Goal: Task Accomplishment & Management: Complete application form

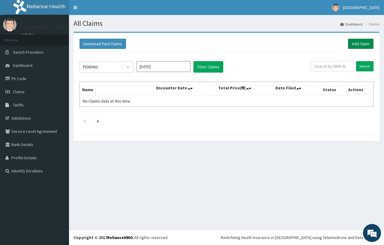
click at [357, 44] on link "Add Claim" at bounding box center [361, 44] width 26 height 10
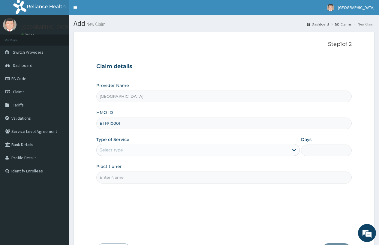
type input "BTR/10001/A"
click at [106, 152] on div "Select type" at bounding box center [111, 150] width 23 height 6
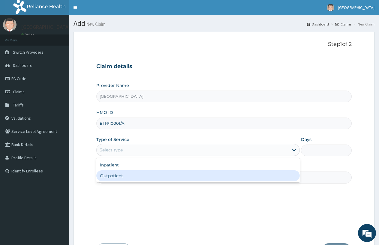
click at [114, 172] on div "Outpatient" at bounding box center [197, 175] width 203 height 11
type input "1"
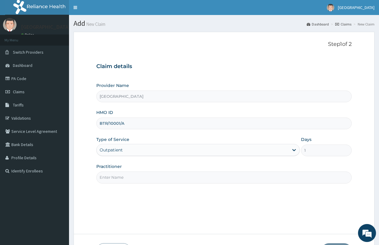
click at [115, 180] on input "Practitioner" at bounding box center [223, 178] width 255 height 12
type input "DOCTOR FAVOUR"
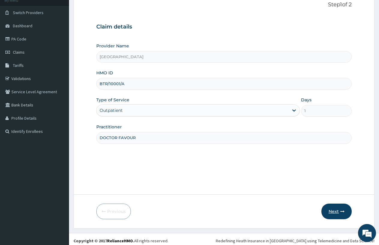
scroll to position [43, 0]
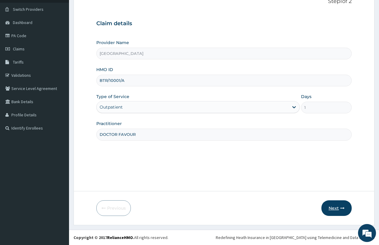
click at [341, 207] on icon "button" at bounding box center [342, 208] width 4 height 4
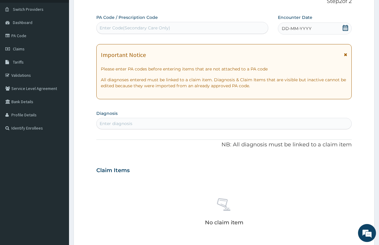
scroll to position [0, 0]
click at [153, 121] on div "Enter diagnosis" at bounding box center [224, 124] width 255 height 10
type input "PLASM"
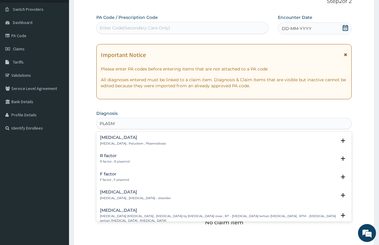
click at [128, 144] on p "[MEDICAL_DATA] , Paludism , Plasmodiosis" at bounding box center [133, 144] width 66 height 4
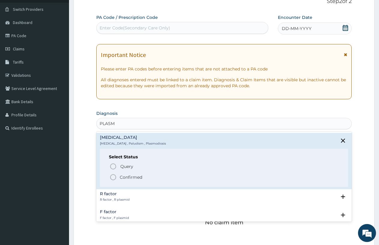
click at [113, 179] on icon "status option filled" at bounding box center [113, 177] width 7 height 7
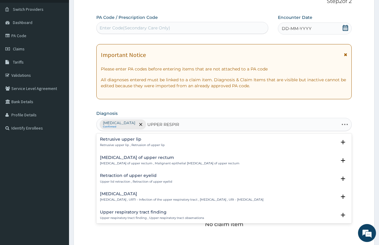
type input "UPPER RESPIRA"
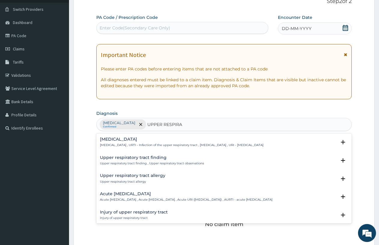
click at [134, 144] on p "[MEDICAL_DATA] , URTI - Infection of the upper respiratory tract , [MEDICAL_DAT…" at bounding box center [182, 145] width 164 height 4
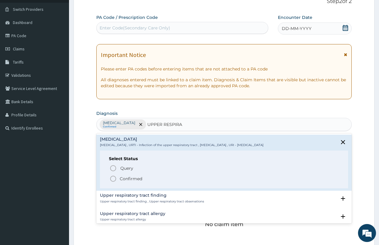
click at [124, 179] on p "Confirmed" at bounding box center [131, 179] width 23 height 6
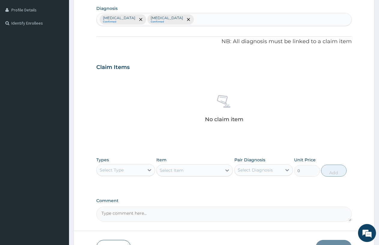
scroll to position [163, 0]
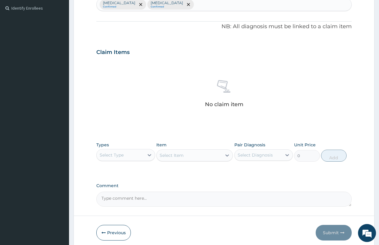
click at [118, 154] on div "Select Type" at bounding box center [112, 155] width 24 height 6
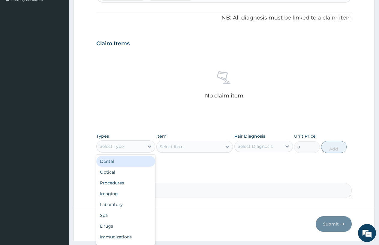
scroll to position [188, 0]
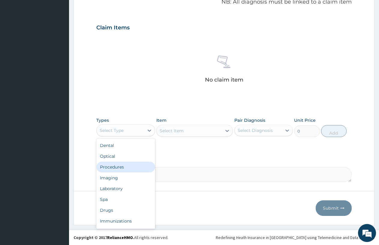
click at [127, 168] on div "Procedures" at bounding box center [125, 167] width 59 height 11
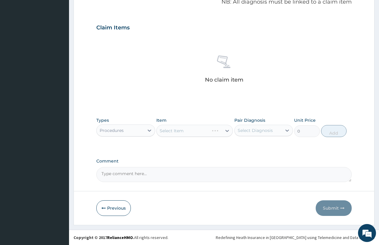
click at [171, 132] on div "Select Item" at bounding box center [194, 131] width 77 height 12
click at [162, 131] on div "Select Item" at bounding box center [194, 131] width 77 height 12
click at [162, 131] on div "Select Item" at bounding box center [172, 131] width 24 height 6
type input "PRAC"
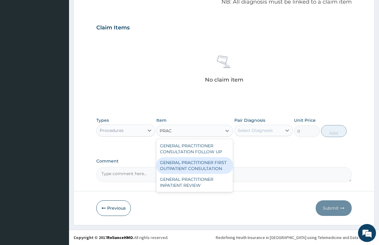
click at [178, 168] on div "GENERAL PRACTITIONER FIRST OUTPATIENT CONSULTATION" at bounding box center [194, 165] width 77 height 17
type input "3750"
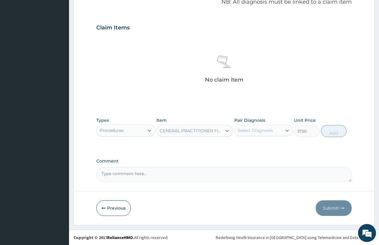
click at [265, 123] on div "Pair Diagnosis Select Diagnosis" at bounding box center [263, 127] width 59 height 20
click at [261, 133] on div "Select Diagnosis" at bounding box center [255, 131] width 35 height 6
click at [260, 154] on div "[MEDICAL_DATA]" at bounding box center [263, 158] width 59 height 12
checkbox input "true"
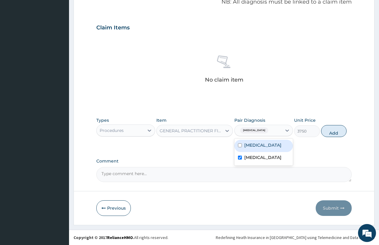
click at [269, 148] on div "[MEDICAL_DATA]" at bounding box center [263, 146] width 59 height 12
checkbox input "true"
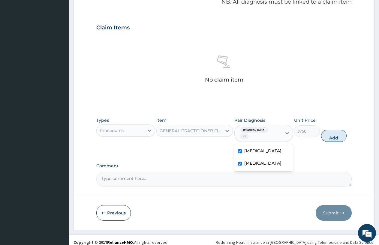
click at [329, 131] on button "Add" at bounding box center [334, 136] width 26 height 12
type input "0"
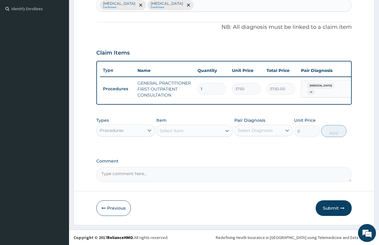
scroll to position [167, 0]
click at [127, 131] on div "Procedures" at bounding box center [120, 131] width 47 height 10
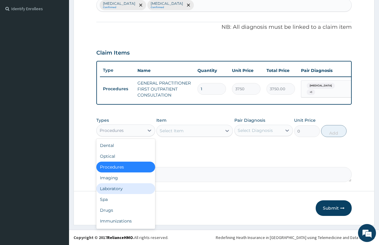
click at [107, 187] on div "Laboratory" at bounding box center [125, 188] width 59 height 11
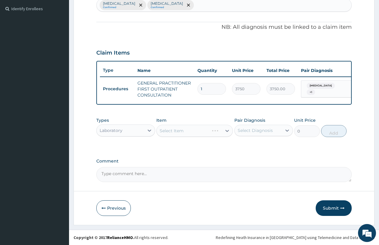
click at [168, 129] on div "Select Item" at bounding box center [194, 131] width 77 height 12
click at [163, 131] on div "Select Item" at bounding box center [172, 131] width 24 height 6
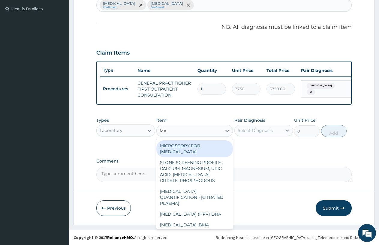
type input "MAL"
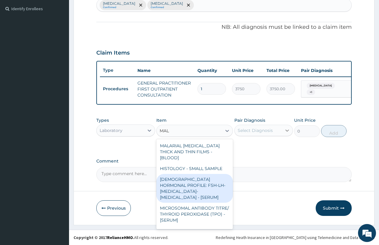
click at [194, 146] on div "MALARIAL [MEDICAL_DATA] THICK AND THIN FILMS - [BLOOD]" at bounding box center [194, 151] width 77 height 23
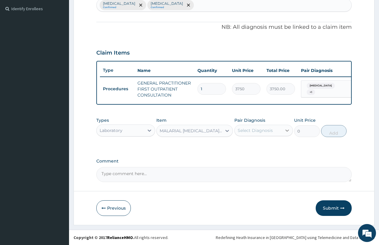
type input "2187.5"
click at [251, 130] on div "Select Diagnosis" at bounding box center [255, 131] width 35 height 6
click at [256, 147] on label "[MEDICAL_DATA]" at bounding box center [262, 145] width 37 height 6
checkbox input "true"
click at [320, 130] on input "2187.5" at bounding box center [307, 131] width 26 height 12
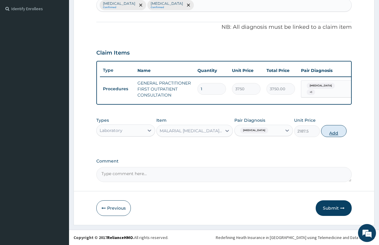
click at [336, 136] on button "Add" at bounding box center [334, 131] width 26 height 12
type input "0"
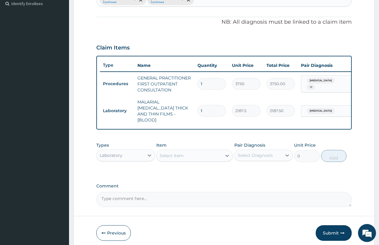
click at [169, 151] on div "Select Item" at bounding box center [189, 156] width 65 height 10
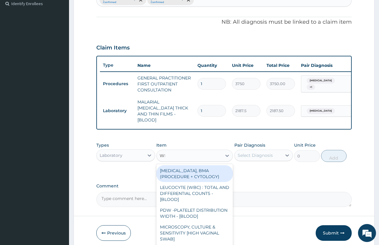
type input "WBC"
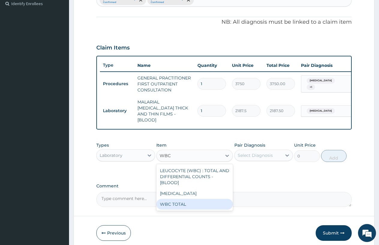
click at [175, 206] on div "WBC TOTAL" at bounding box center [194, 204] width 77 height 11
type input "3750"
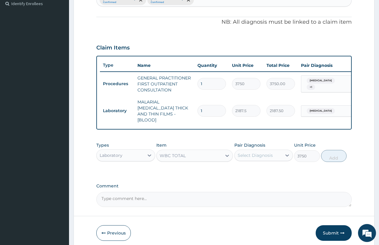
click at [247, 159] on div "Select Diagnosis" at bounding box center [258, 156] width 47 height 10
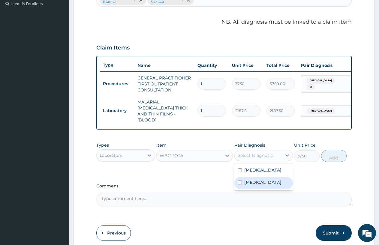
click at [246, 177] on div "[MEDICAL_DATA]" at bounding box center [263, 183] width 59 height 12
checkbox input "true"
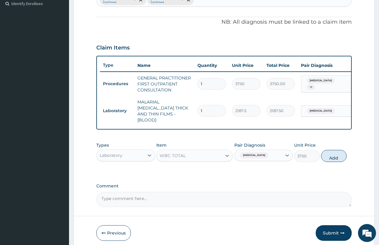
drag, startPoint x: 333, startPoint y: 157, endPoint x: 163, endPoint y: 159, distance: 170.4
click at [333, 157] on button "Add" at bounding box center [334, 156] width 26 height 12
type input "0"
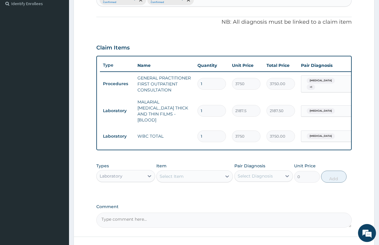
click at [316, 133] on span "[MEDICAL_DATA]" at bounding box center [321, 136] width 28 height 6
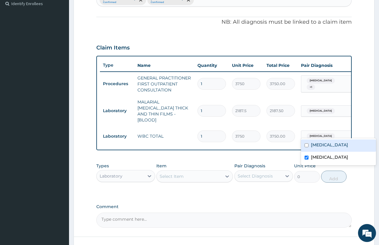
click at [314, 147] on label "[MEDICAL_DATA]" at bounding box center [329, 145] width 37 height 6
checkbox input "true"
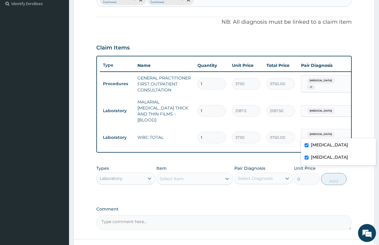
click at [116, 181] on div "Laboratory" at bounding box center [120, 179] width 47 height 10
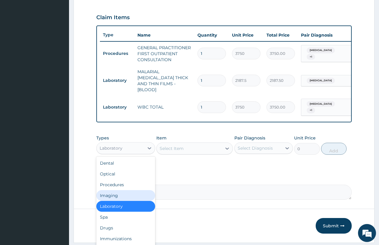
scroll to position [215, 0]
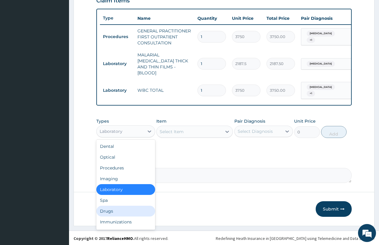
click at [116, 214] on div "Drugs" at bounding box center [125, 211] width 59 height 11
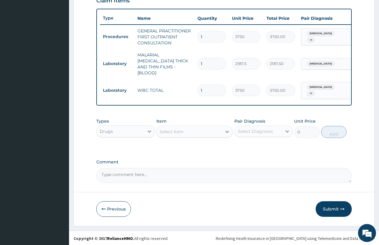
click at [166, 131] on div "Select Item" at bounding box center [172, 132] width 24 height 6
type input "PARACET"
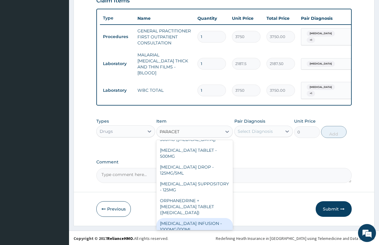
scroll to position [40, 0]
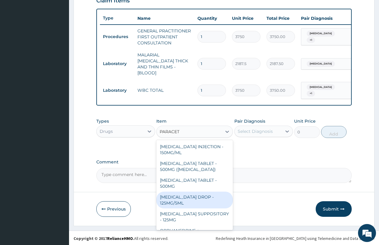
click at [200, 175] on div "[MEDICAL_DATA] TABLET - 500MG" at bounding box center [194, 183] width 77 height 17
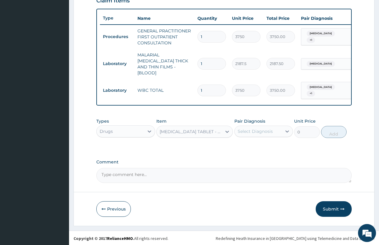
type input "33.599999999999994"
click at [244, 128] on div "Select Diagnosis" at bounding box center [255, 131] width 35 height 6
click at [246, 151] on div "[MEDICAL_DATA]" at bounding box center [263, 147] width 59 height 12
checkbox input "true"
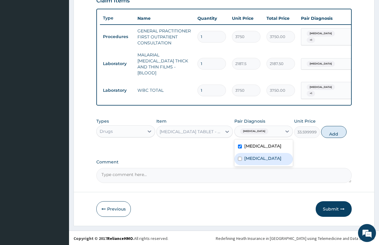
click at [246, 158] on label "[MEDICAL_DATA]" at bounding box center [262, 158] width 37 height 6
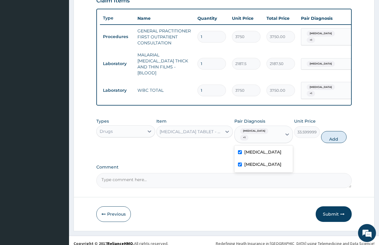
checkbox input "true"
click at [332, 131] on button "Add" at bounding box center [334, 137] width 26 height 12
type input "0"
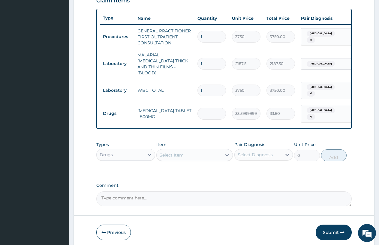
type input "0.00"
type input "3"
type input "100.80"
type input "30"
type input "1008.00"
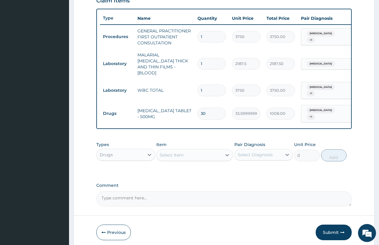
type input "30"
click at [169, 152] on div "Select Item" at bounding box center [172, 155] width 24 height 6
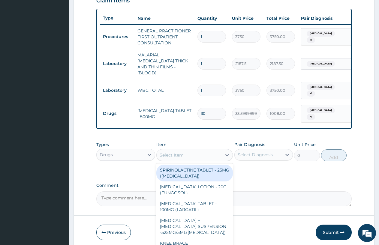
type input "COUGH"
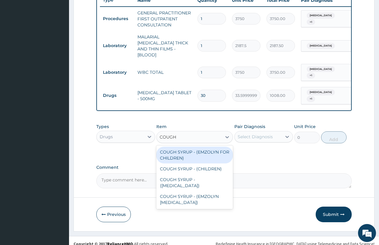
scroll to position [235, 0]
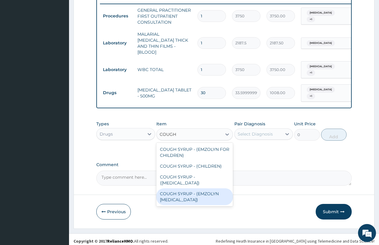
click at [191, 178] on div "COUGH SYRUP - ([MEDICAL_DATA])" at bounding box center [194, 180] width 77 height 17
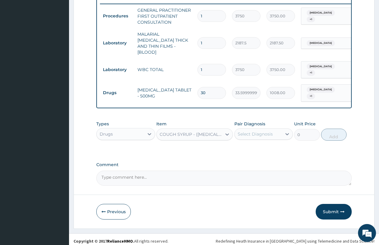
type input "1120"
click at [258, 129] on div "Select Diagnosis" at bounding box center [258, 134] width 47 height 10
click at [257, 158] on label "[MEDICAL_DATA]" at bounding box center [262, 161] width 37 height 6
checkbox input "true"
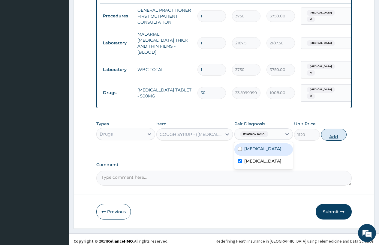
click at [332, 136] on button "Add" at bounding box center [334, 135] width 26 height 12
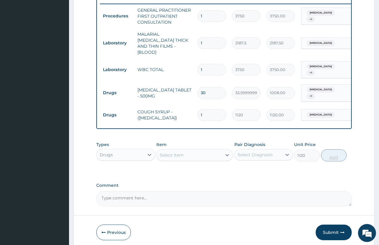
type input "0"
click at [171, 153] on div "Select Item" at bounding box center [172, 155] width 24 height 6
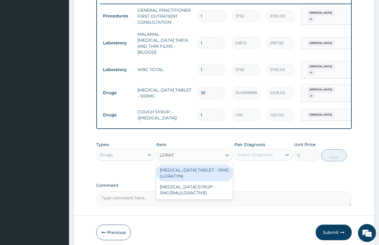
type input "LORAT"
click at [178, 170] on div "[MEDICAL_DATA] TABLET - 10MG (LORATYN)" at bounding box center [194, 173] width 77 height 17
type input "98"
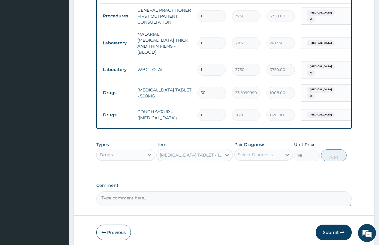
click at [247, 150] on div "Select Diagnosis" at bounding box center [258, 155] width 47 height 10
click at [257, 164] on div "[MEDICAL_DATA]" at bounding box center [263, 170] width 59 height 12
checkbox input "true"
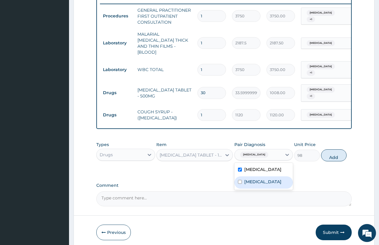
click at [258, 179] on label "[MEDICAL_DATA]" at bounding box center [262, 182] width 37 height 6
checkbox input "true"
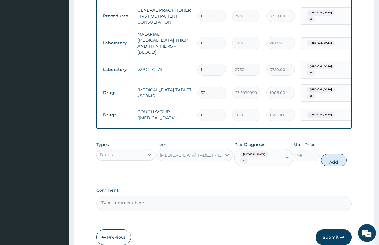
click at [278, 158] on div "Types Drugs Item LORATADINE TABLET - 10MG (LORATYN) Pair Diagnosis Malaria + 1 …" at bounding box center [223, 154] width 255 height 31
click at [265, 151] on div "Malaria + 1" at bounding box center [258, 158] width 40 height 14
click at [255, 172] on div "[MEDICAL_DATA]" at bounding box center [263, 176] width 59 height 12
checkbox input "false"
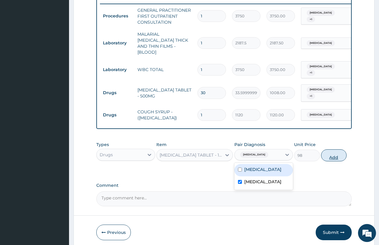
click at [324, 157] on button "Add" at bounding box center [334, 155] width 26 height 12
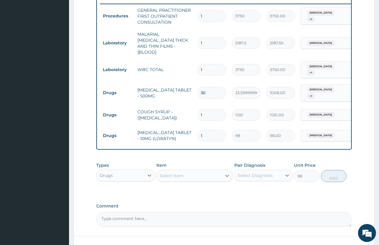
type input "0"
type input "0.00"
type input "5"
type input "490.00"
type input "5"
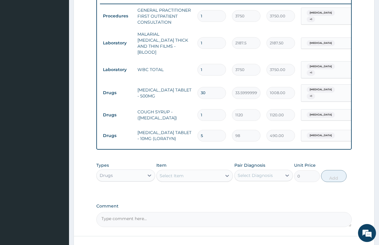
click at [170, 173] on div "Select Item" at bounding box center [172, 176] width 24 height 6
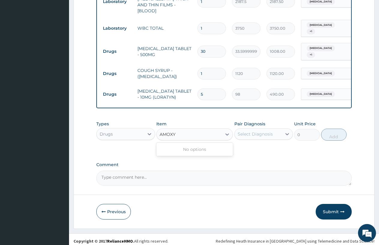
type input "AMOX"
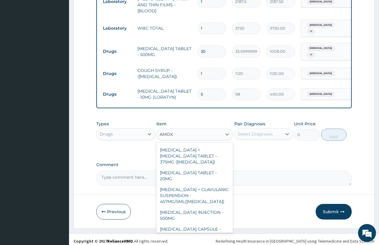
scroll to position [156, 0]
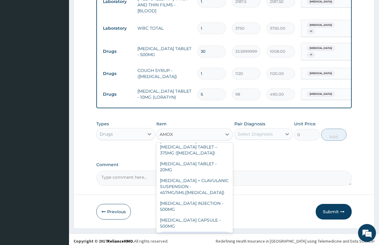
click at [178, 215] on div "[MEDICAL_DATA] CAPSULE - 500MG" at bounding box center [194, 223] width 77 height 17
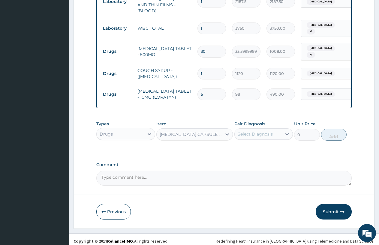
type input "112"
click at [251, 134] on div "Select Diagnosis" at bounding box center [255, 134] width 35 height 6
click at [254, 158] on label "[MEDICAL_DATA]" at bounding box center [262, 161] width 37 height 6
checkbox input "true"
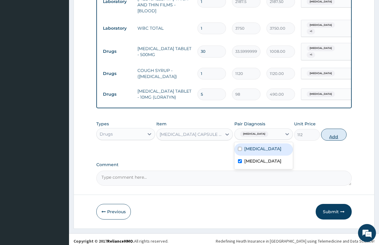
click at [325, 135] on button "Add" at bounding box center [334, 135] width 26 height 12
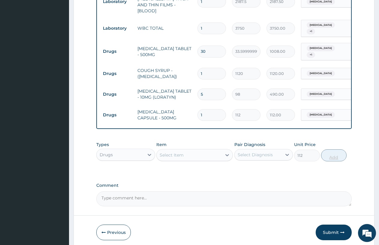
type input "0"
type input "15"
type input "1680.00"
type input "15"
click at [170, 152] on div "Select Item" at bounding box center [172, 155] width 24 height 6
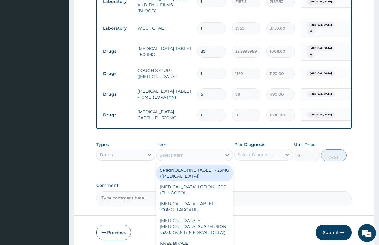
type input "[PERSON_NAME]"
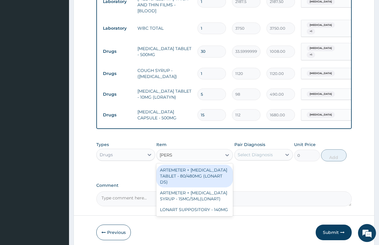
click at [176, 172] on div "ARTEMETER + [MEDICAL_DATA] TABLET - 80/480MG (LONART DS)" at bounding box center [194, 176] width 77 height 23
type input "588"
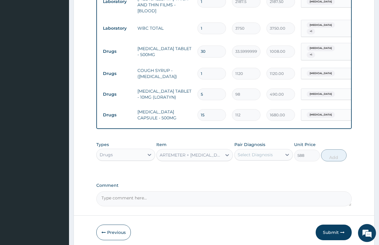
click at [253, 155] on div "Select Diagnosis" at bounding box center [258, 155] width 47 height 10
click at [256, 170] on div "[MEDICAL_DATA]" at bounding box center [263, 170] width 59 height 12
checkbox input "true"
click at [344, 146] on div "Types Drugs Item ARTEMETER + LUMEFANTRINE TABLET - 80/480MG (LONART DS) Pair Di…" at bounding box center [223, 152] width 255 height 26
click at [338, 156] on button "Add" at bounding box center [334, 155] width 26 height 12
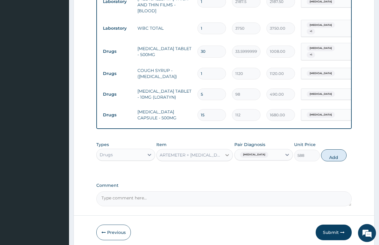
type input "0"
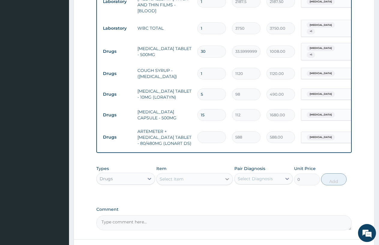
type input "0.00"
type input "6"
type input "3528.00"
type input "6"
click at [168, 177] on div "Select Item" at bounding box center [172, 179] width 24 height 6
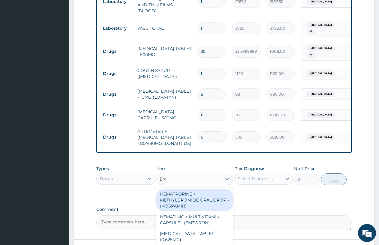
type input "E"
type input "A"
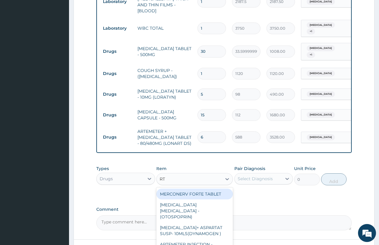
type input "R"
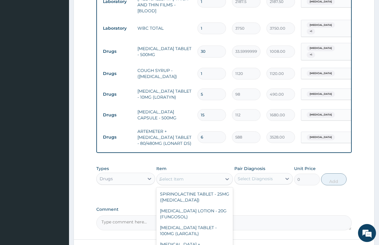
type input "ART"
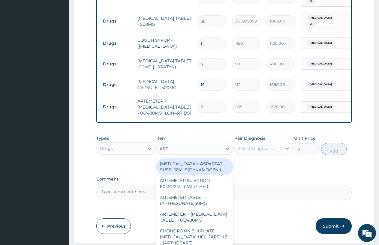
scroll to position [321, 0]
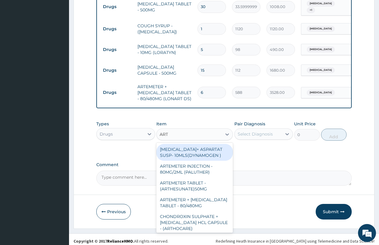
click at [180, 169] on div "ARTEMETER INJECTION - 80MG/2ML (PALUTHER)" at bounding box center [194, 169] width 77 height 17
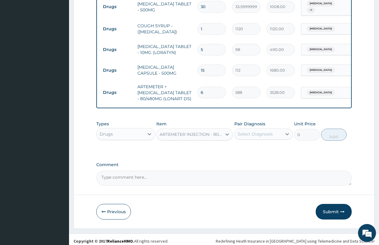
type input "700"
click at [246, 131] on div "Select Diagnosis" at bounding box center [255, 134] width 35 height 6
click at [243, 134] on div "Select Diagnosis" at bounding box center [255, 134] width 35 height 6
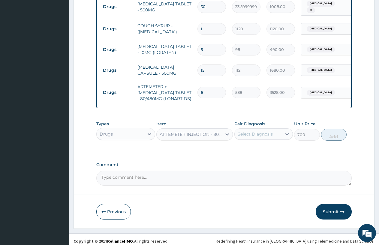
click at [239, 131] on div "Select Diagnosis" at bounding box center [255, 134] width 35 height 6
click at [244, 158] on label "[MEDICAL_DATA]" at bounding box center [262, 161] width 37 height 6
checkbox input "true"
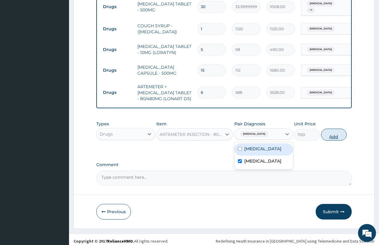
click at [332, 134] on button "Add" at bounding box center [334, 135] width 26 height 12
type input "0"
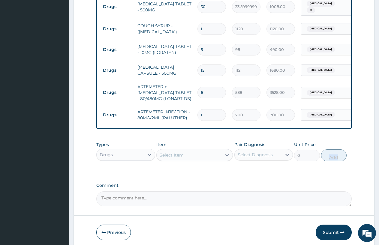
click at [314, 112] on span "[MEDICAL_DATA]" at bounding box center [321, 115] width 28 height 6
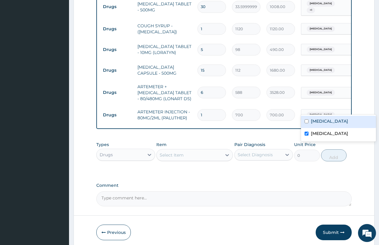
click at [313, 123] on label "[MEDICAL_DATA]" at bounding box center [329, 121] width 37 height 6
checkbox input "true"
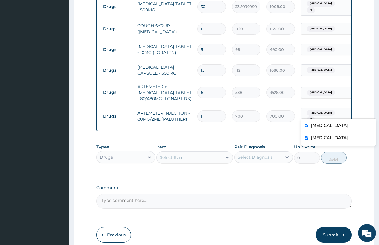
click at [308, 139] on input "checkbox" at bounding box center [307, 138] width 4 height 4
checkbox input "false"
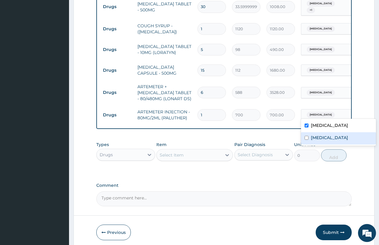
click at [168, 153] on div "Select Item" at bounding box center [172, 155] width 24 height 6
type input "DEXA"
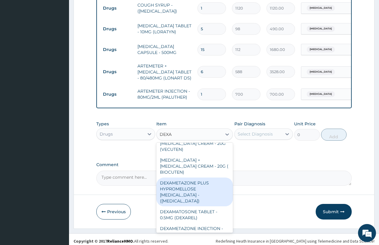
scroll to position [14, 0]
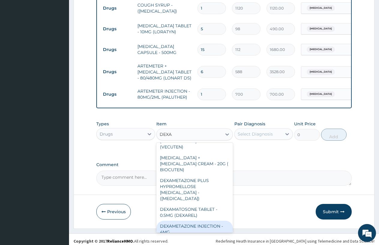
click at [209, 221] on div "DEXAMETAZONE INJECTION - 4MG" at bounding box center [194, 229] width 77 height 17
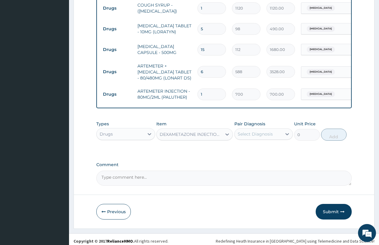
type input "280"
click at [256, 131] on div "Select Diagnosis" at bounding box center [255, 134] width 35 height 6
click at [258, 148] on label "[MEDICAL_DATA]" at bounding box center [262, 149] width 37 height 6
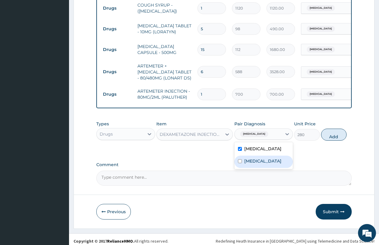
checkbox input "true"
click at [256, 167] on div "[MEDICAL_DATA]" at bounding box center [263, 162] width 59 height 12
checkbox input "true"
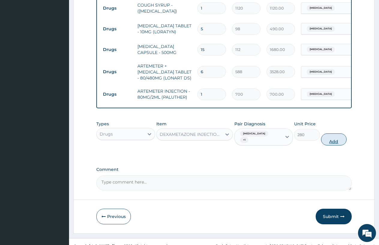
click at [331, 134] on button "Add" at bounding box center [334, 140] width 26 height 12
type input "0"
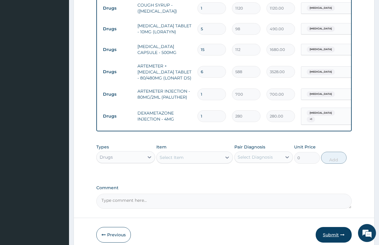
click at [331, 227] on button "Submit" at bounding box center [334, 235] width 36 height 16
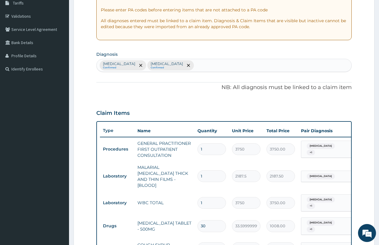
scroll to position [12, 0]
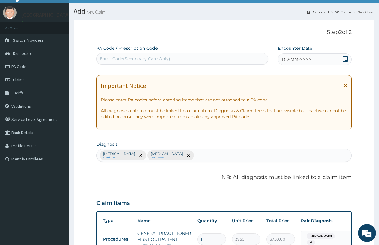
click at [298, 57] on span "DD-MM-YYYY" at bounding box center [297, 59] width 30 height 6
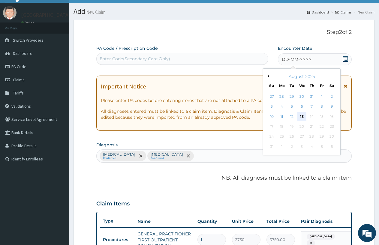
click at [297, 118] on div "13" at bounding box center [301, 116] width 9 height 9
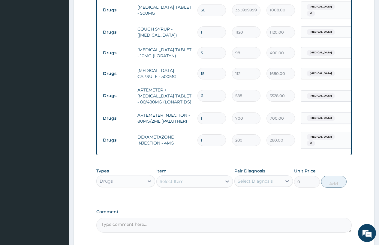
scroll to position [363, 0]
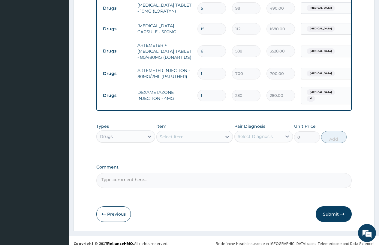
click at [341, 212] on icon "button" at bounding box center [342, 214] width 4 height 4
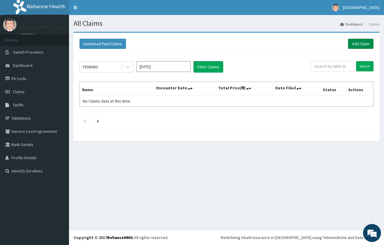
click at [353, 46] on link "Add Claim" at bounding box center [361, 44] width 26 height 10
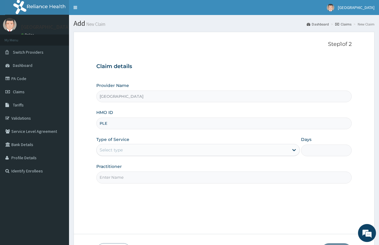
type input "ple/10014/a"
click at [110, 148] on div "Select type" at bounding box center [111, 150] width 23 height 6
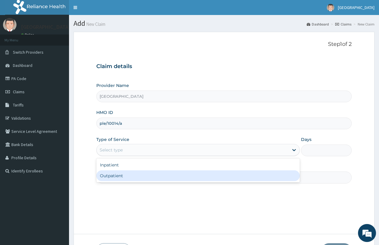
click at [110, 176] on div "Outpatient" at bounding box center [197, 175] width 203 height 11
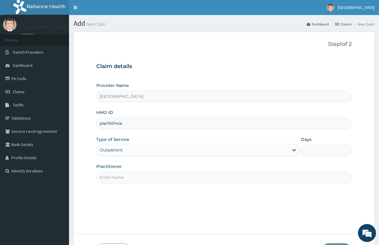
type input "1"
click at [110, 176] on input "Practitioner" at bounding box center [223, 178] width 255 height 12
type input "DOCTOR FAVOUR"
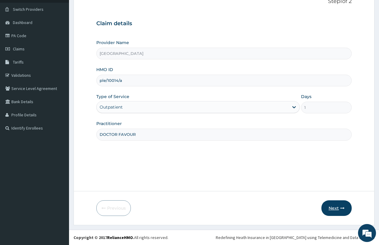
click at [334, 208] on button "Next" at bounding box center [336, 208] width 30 height 16
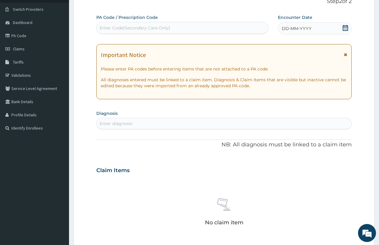
click at [285, 31] on span "DD-MM-YYYY" at bounding box center [297, 29] width 30 height 6
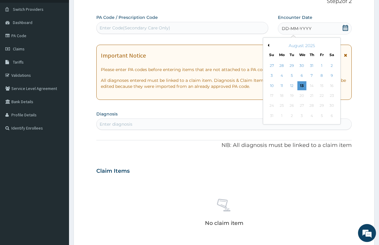
click at [301, 85] on div "13" at bounding box center [301, 85] width 9 height 9
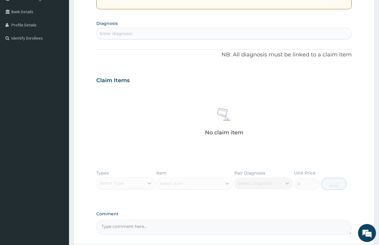
scroll to position [73, 0]
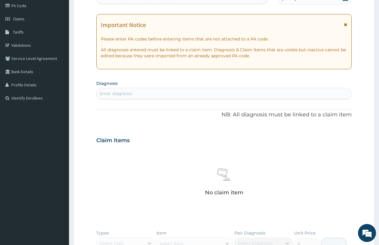
click at [126, 105] on div "PA Code / Prescription Code Enter Code(Secondary Care Only) Encounter Date [DAT…" at bounding box center [223, 139] width 255 height 311
click at [136, 93] on div "Enter diagnosis" at bounding box center [224, 94] width 255 height 10
type input "PLAS"
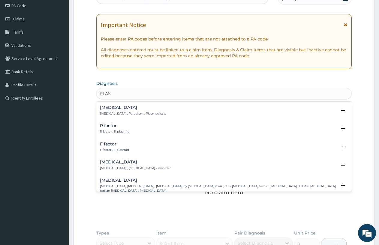
click at [109, 109] on h4 "[MEDICAL_DATA]" at bounding box center [133, 107] width 66 height 5
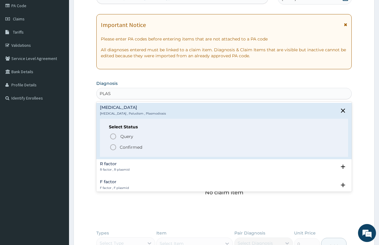
click at [112, 150] on circle "status option filled" at bounding box center [112, 147] width 5 height 5
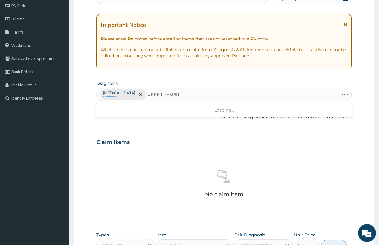
type input "UPPER RESPIRA"
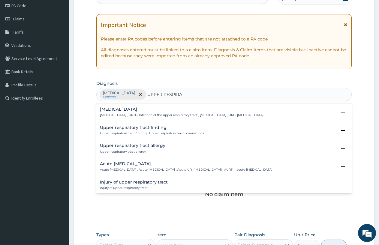
click at [120, 108] on h4 "[MEDICAL_DATA]" at bounding box center [182, 109] width 164 height 5
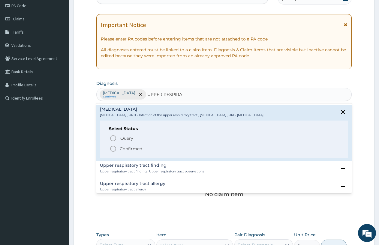
click at [113, 150] on icon "status option filled" at bounding box center [113, 148] width 7 height 7
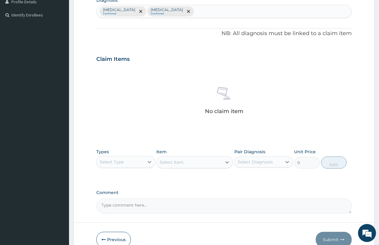
scroll to position [163, 0]
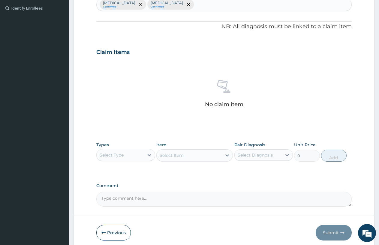
click at [102, 153] on div "Select Type" at bounding box center [112, 155] width 24 height 6
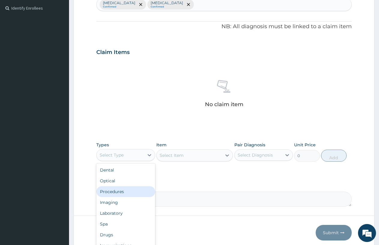
click at [112, 197] on div "Procedures" at bounding box center [125, 191] width 59 height 11
click at [112, 197] on textarea "Comment" at bounding box center [223, 199] width 255 height 15
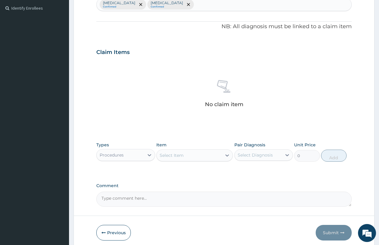
click at [163, 153] on div "Select Item" at bounding box center [172, 155] width 24 height 6
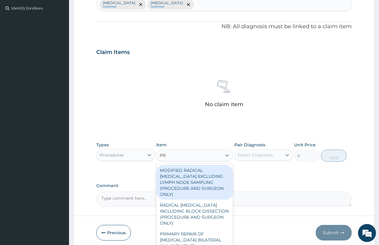
type input "PRA"
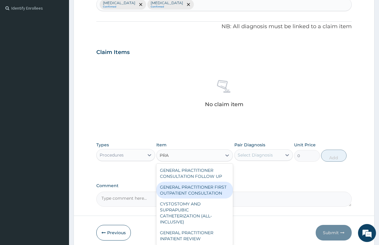
click at [186, 189] on div "GENERAL PRACTITIONER FIRST OUTPATIENT CONSULTATION" at bounding box center [194, 190] width 77 height 17
type input "3750"
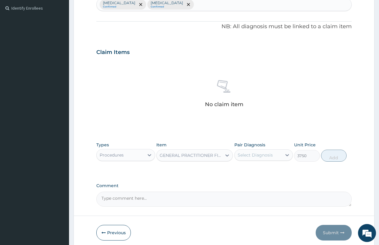
click at [249, 157] on div "Select Diagnosis" at bounding box center [255, 155] width 35 height 6
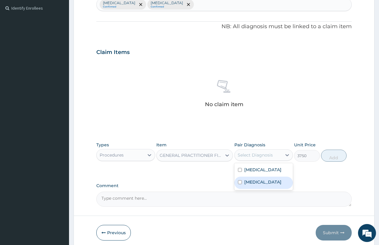
click at [270, 184] on label "[MEDICAL_DATA]" at bounding box center [262, 182] width 37 height 6
checkbox input "true"
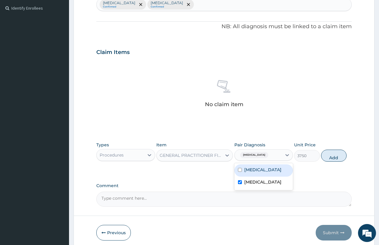
click at [265, 165] on div "[MEDICAL_DATA]" at bounding box center [263, 170] width 59 height 12
checkbox input "true"
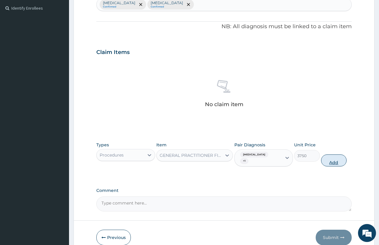
click at [329, 161] on button "Add" at bounding box center [334, 161] width 26 height 12
type input "0"
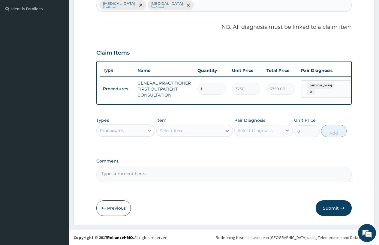
click at [144, 136] on div at bounding box center [149, 130] width 11 height 11
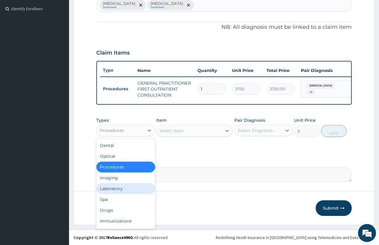
click at [132, 189] on div "Laboratory" at bounding box center [125, 188] width 59 height 11
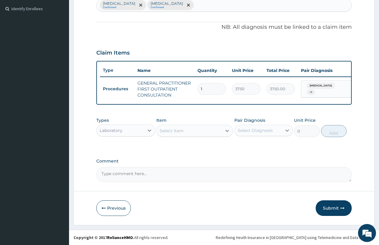
click at [163, 134] on div "Select Item" at bounding box center [172, 131] width 24 height 6
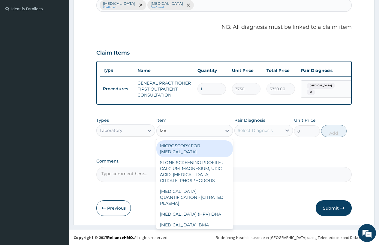
type input "MAL"
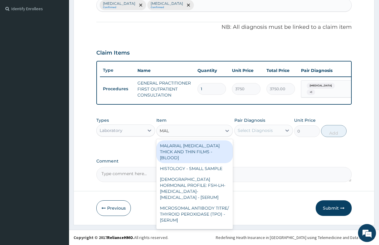
click at [182, 152] on div "MALARIAL [MEDICAL_DATA] THICK AND THIN FILMS - [BLOOD]" at bounding box center [194, 151] width 77 height 23
type input "2187.5"
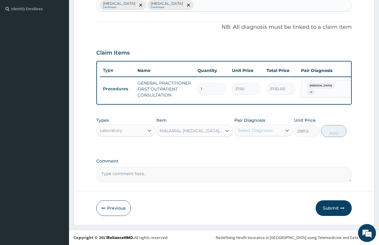
click at [247, 131] on div "Select Diagnosis" at bounding box center [258, 131] width 47 height 10
click at [248, 145] on div "[MEDICAL_DATA]" at bounding box center [263, 146] width 59 height 12
checkbox input "true"
click at [344, 137] on button "Add" at bounding box center [334, 131] width 26 height 12
type input "0"
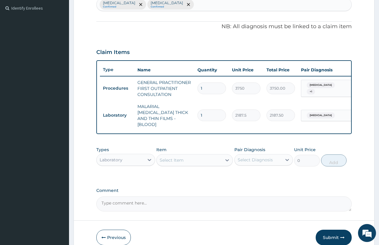
click at [164, 158] on div "Select Item" at bounding box center [172, 160] width 24 height 6
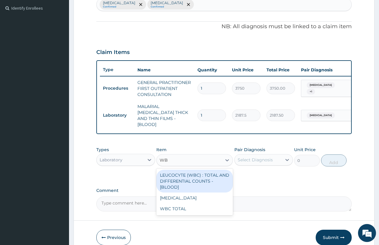
type input "WBC"
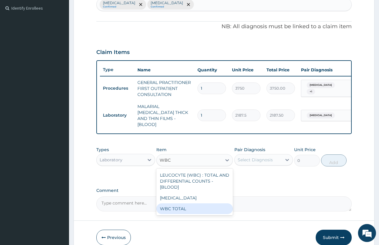
click at [175, 211] on div "WBC TOTAL" at bounding box center [194, 208] width 77 height 11
type input "3750"
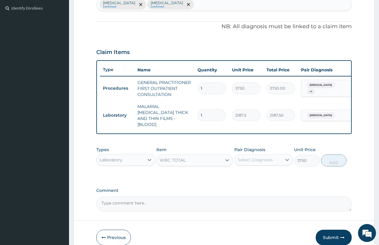
click at [243, 155] on div "Select Diagnosis" at bounding box center [258, 160] width 47 height 10
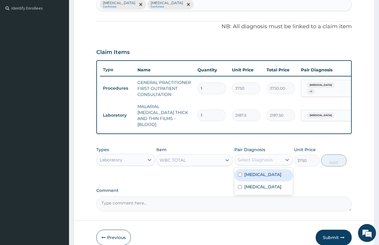
click at [254, 178] on div "[MEDICAL_DATA]" at bounding box center [263, 175] width 59 height 12
checkbox input "true"
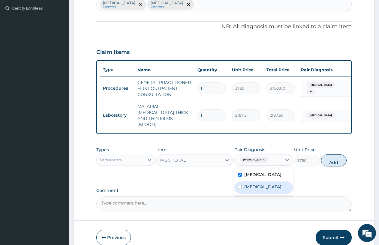
click at [253, 190] on label "[MEDICAL_DATA]" at bounding box center [262, 187] width 37 height 6
checkbox input "true"
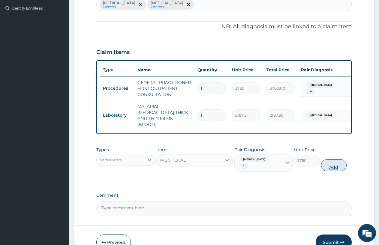
click at [332, 164] on button "Add" at bounding box center [334, 165] width 26 height 12
type input "0"
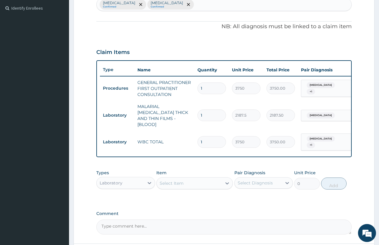
click at [134, 172] on div "Types Laboratory" at bounding box center [125, 180] width 59 height 20
click at [126, 182] on div "Laboratory" at bounding box center [120, 183] width 47 height 10
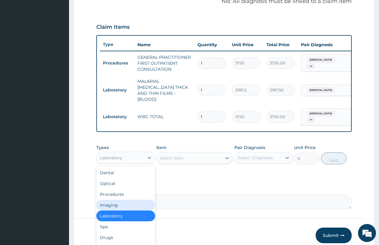
scroll to position [212, 0]
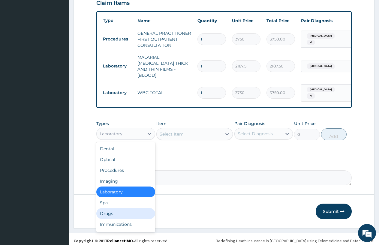
click at [115, 210] on div "Drugs" at bounding box center [125, 213] width 59 height 11
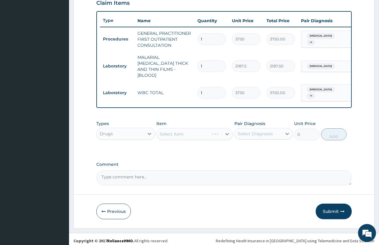
click at [162, 129] on div "Select Item" at bounding box center [194, 134] width 77 height 12
click at [176, 132] on div "Select Item" at bounding box center [194, 134] width 77 height 12
click at [172, 131] on div "Select Item" at bounding box center [194, 134] width 77 height 12
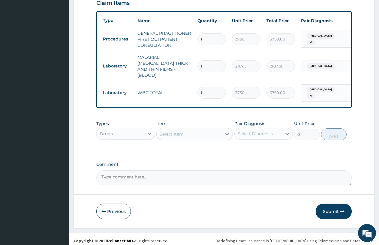
click at [164, 132] on div "Select Item" at bounding box center [172, 134] width 24 height 6
type input "COUGH"
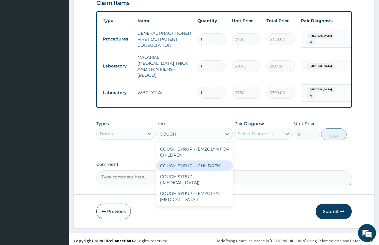
click at [172, 173] on div "COUGH SYRUP - ([MEDICAL_DATA])" at bounding box center [194, 179] width 77 height 17
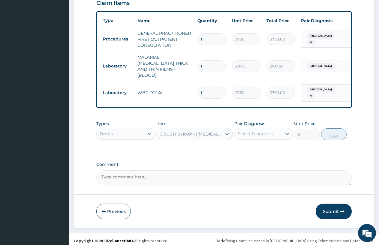
type input "1120"
click at [272, 136] on div "Pair Diagnosis Select Diagnosis" at bounding box center [263, 131] width 59 height 20
click at [248, 131] on div "Select Diagnosis" at bounding box center [255, 134] width 35 height 6
click at [252, 158] on label "[MEDICAL_DATA]" at bounding box center [262, 161] width 37 height 6
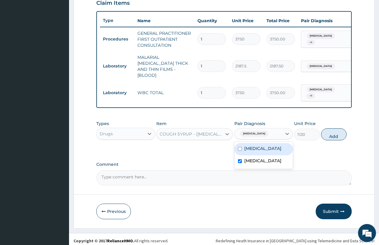
checkbox input "true"
click at [343, 128] on button "Add" at bounding box center [334, 134] width 26 height 12
type input "0"
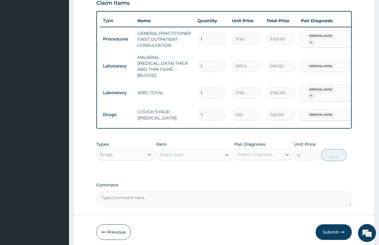
click at [163, 154] on div "Select Item" at bounding box center [172, 155] width 24 height 6
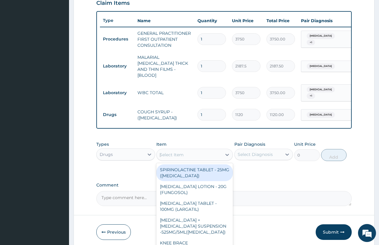
type input "LORAT"
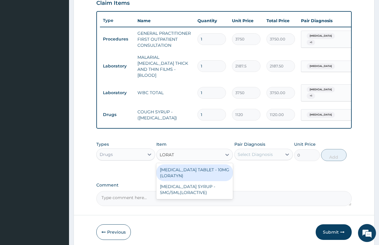
click at [191, 172] on div "[MEDICAL_DATA] TABLET - 10MG (LORATYN)" at bounding box center [194, 172] width 77 height 17
type input "98"
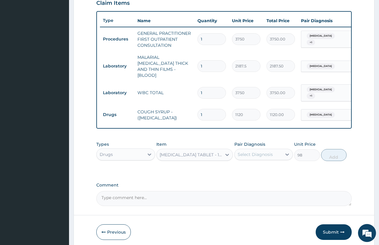
click at [248, 152] on div "Select Diagnosis" at bounding box center [255, 155] width 35 height 6
click at [257, 172] on div "[MEDICAL_DATA]" at bounding box center [263, 170] width 59 height 12
checkbox input "true"
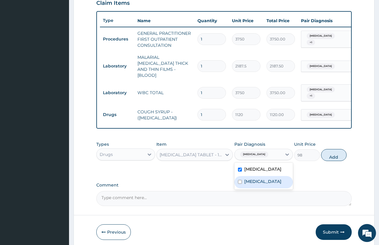
click at [255, 179] on label "[MEDICAL_DATA]" at bounding box center [262, 182] width 37 height 6
checkbox input "true"
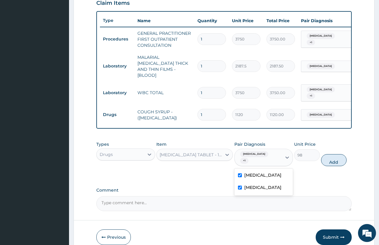
click at [256, 170] on div "[MEDICAL_DATA]" at bounding box center [263, 176] width 59 height 12
checkbox input "false"
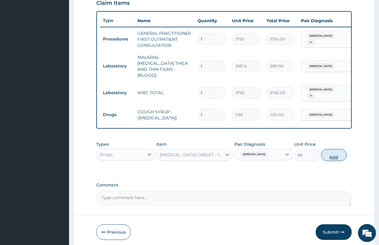
click at [324, 155] on button "Add" at bounding box center [334, 155] width 26 height 12
type input "0"
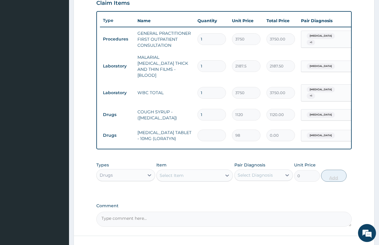
type input "0.00"
type input "5"
type input "490.00"
type input "5"
click at [173, 179] on div "Types Drugs Item Select Item Pair Diagnosis Select Diagnosis Unit Price 0 Add" at bounding box center [223, 172] width 255 height 26
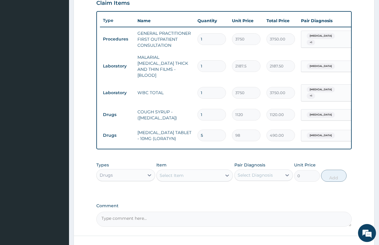
click at [163, 173] on div "Select Item" at bounding box center [172, 176] width 24 height 6
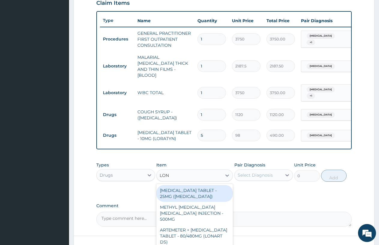
type input "[PERSON_NAME]"
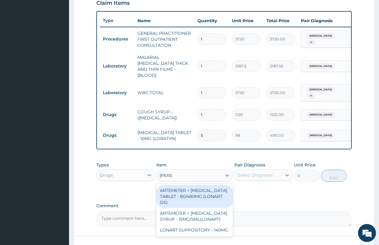
scroll to position [254, 0]
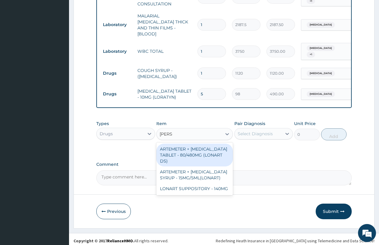
click at [177, 154] on div "ARTEMETER + [MEDICAL_DATA] TABLET - 80/480MG (LONART DS)" at bounding box center [194, 155] width 77 height 23
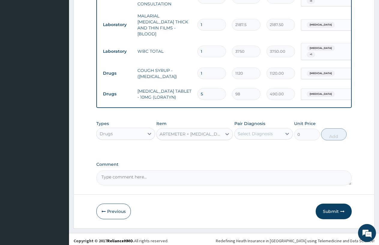
type input "588"
click at [253, 132] on div "Select Diagnosis" at bounding box center [255, 134] width 35 height 6
type input "6"
click at [274, 148] on div "[MEDICAL_DATA]" at bounding box center [263, 149] width 59 height 12
checkbox input "true"
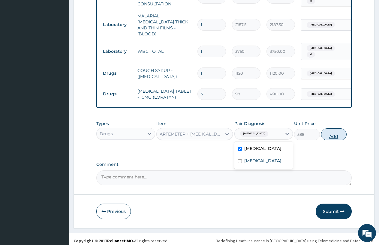
click at [335, 134] on button "Add" at bounding box center [334, 134] width 26 height 12
type input "0"
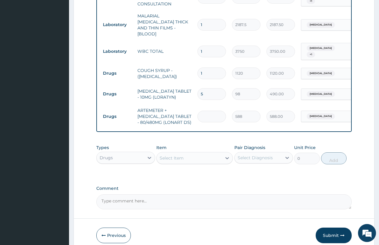
type input "0.00"
type input "6"
type input "3528.00"
type input "6"
click at [165, 156] on div "Select Item" at bounding box center [172, 158] width 24 height 6
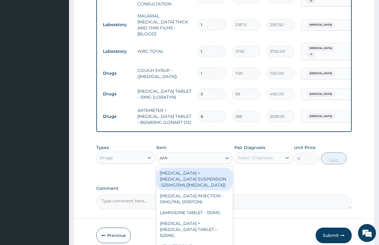
type input "AMOX"
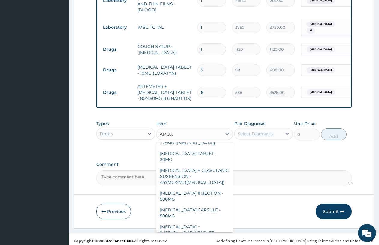
scroll to position [168, 0]
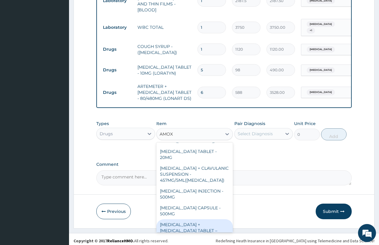
click at [177, 203] on div "[MEDICAL_DATA] CAPSULE - 500MG" at bounding box center [194, 211] width 77 height 17
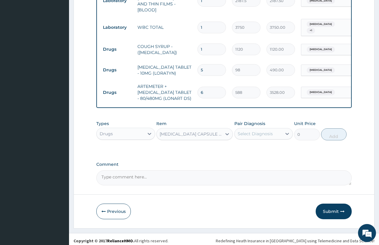
type input "112"
click at [251, 131] on div "Select Diagnosis" at bounding box center [255, 134] width 35 height 6
click at [254, 146] on label "[MEDICAL_DATA]" at bounding box center [262, 149] width 37 height 6
checkbox input "true"
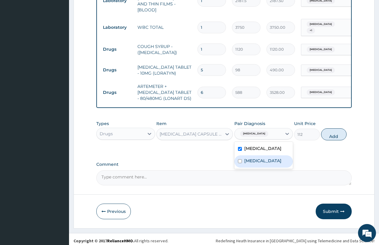
click at [261, 161] on label "[MEDICAL_DATA]" at bounding box center [262, 161] width 37 height 6
checkbox input "true"
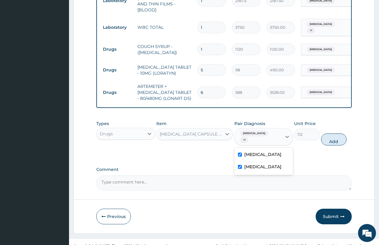
click at [256, 152] on label "[MEDICAL_DATA]" at bounding box center [262, 155] width 37 height 6
checkbox input "false"
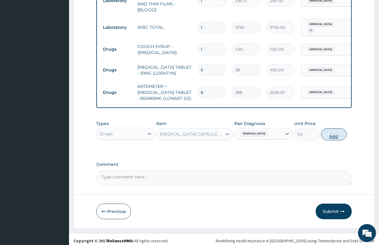
click at [330, 134] on button "Add" at bounding box center [334, 134] width 26 height 12
type input "0"
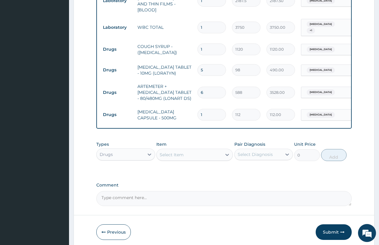
type input "15"
type input "1680.00"
type input "15"
click at [169, 152] on div "Select Item" at bounding box center [172, 155] width 24 height 6
type input "PARACE"
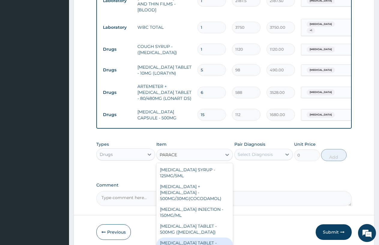
click at [186, 238] on div "[MEDICAL_DATA] TABLET - 500MG" at bounding box center [194, 246] width 77 height 17
type input "33.599999999999994"
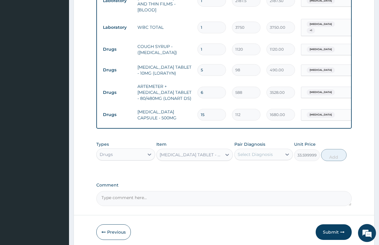
click at [251, 154] on div "Select Diagnosis" at bounding box center [258, 155] width 47 height 10
click at [245, 153] on div "Select Diagnosis" at bounding box center [255, 155] width 35 height 6
click at [237, 150] on div "Select Diagnosis" at bounding box center [258, 155] width 47 height 10
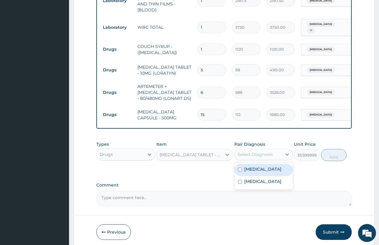
click at [243, 169] on div "[MEDICAL_DATA]" at bounding box center [263, 170] width 59 height 12
checkbox input "false"
click at [247, 185] on label "[MEDICAL_DATA]" at bounding box center [262, 182] width 37 height 6
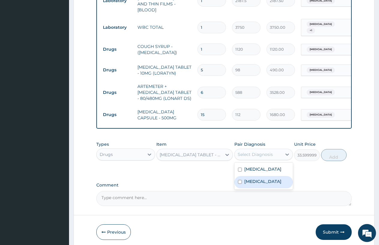
click at [266, 179] on label "[MEDICAL_DATA]" at bounding box center [262, 182] width 37 height 6
checkbox input "true"
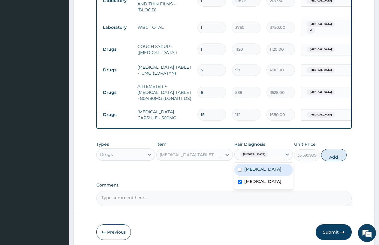
click at [266, 170] on div "[MEDICAL_DATA]" at bounding box center [263, 170] width 59 height 12
checkbox input "true"
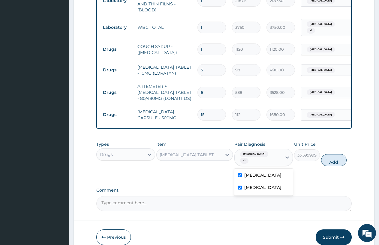
click at [326, 159] on button "Add" at bounding box center [334, 160] width 26 height 12
type input "0"
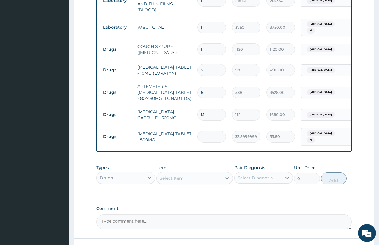
type input "0.00"
type input "3"
type input "100.80"
type input "30"
type input "1008.00"
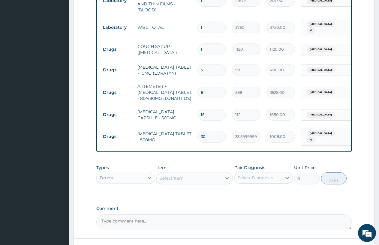
type input "30"
click at [162, 175] on div "Select Item" at bounding box center [172, 178] width 24 height 6
type input "EMAL"
type input "ART"
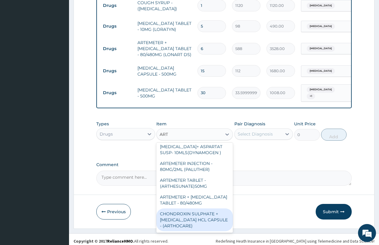
scroll to position [0, 0]
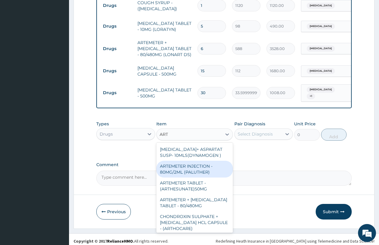
click at [198, 174] on div "ARTEMETER INJECTION - 80MG/2ML (PALUTHER)" at bounding box center [194, 169] width 77 height 17
click at [198, 174] on textarea "Comment" at bounding box center [223, 178] width 255 height 15
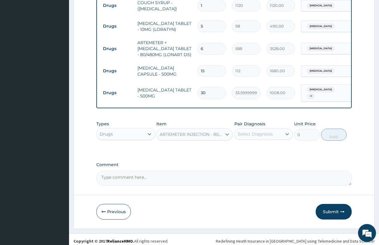
type input "700"
click at [252, 133] on div "Select Diagnosis" at bounding box center [255, 134] width 35 height 6
click at [244, 131] on div "Select Diagnosis" at bounding box center [255, 134] width 35 height 6
click at [252, 152] on div "[MEDICAL_DATA]" at bounding box center [263, 149] width 59 height 12
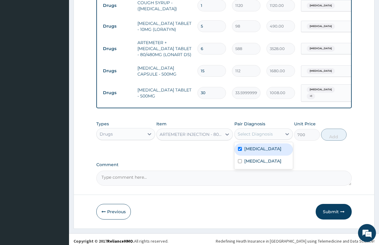
click at [252, 152] on div "[MEDICAL_DATA]" at bounding box center [263, 149] width 59 height 12
click at [262, 146] on div "[MEDICAL_DATA]" at bounding box center [263, 149] width 59 height 12
checkbox input "true"
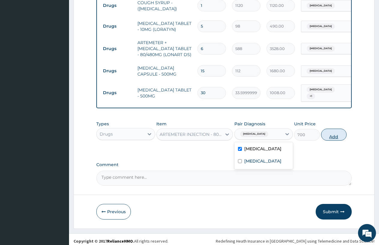
click at [332, 131] on button "Add" at bounding box center [334, 135] width 26 height 12
type input "0"
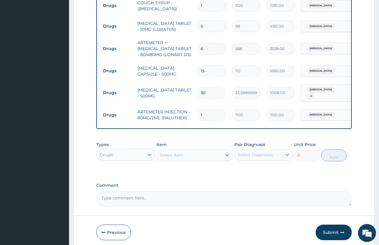
click at [198, 151] on div "Select Item" at bounding box center [189, 155] width 65 height 10
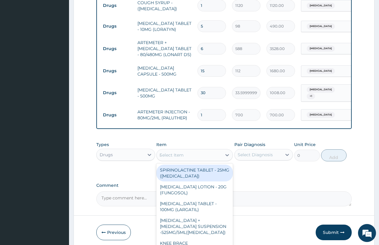
type input "DEXA"
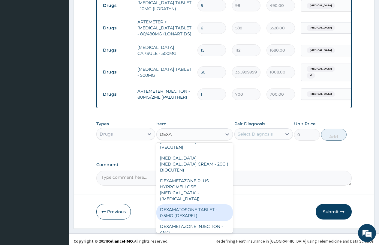
scroll to position [14, 0]
click at [204, 224] on div "DEXAMETAZONE INJECTION - 4MG" at bounding box center [194, 229] width 77 height 17
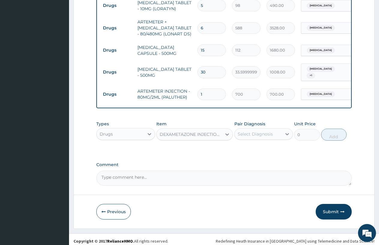
type input "280"
click at [254, 131] on div "Select Diagnosis" at bounding box center [255, 134] width 35 height 6
click at [250, 151] on div "[MEDICAL_DATA]" at bounding box center [263, 149] width 59 height 12
checkbox input "true"
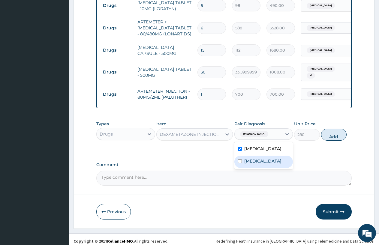
click at [248, 161] on label "[MEDICAL_DATA]" at bounding box center [262, 161] width 37 height 6
checkbox input "true"
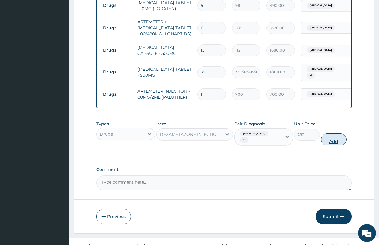
click at [327, 137] on button "Add" at bounding box center [334, 140] width 26 height 12
type input "0"
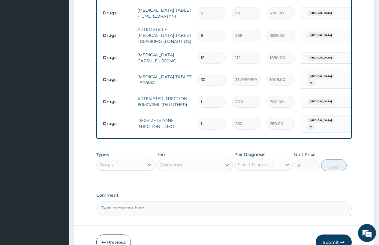
scroll to position [363, 0]
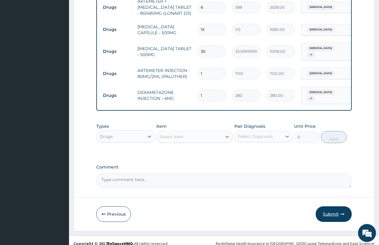
click at [335, 209] on button "Submit" at bounding box center [334, 214] width 36 height 16
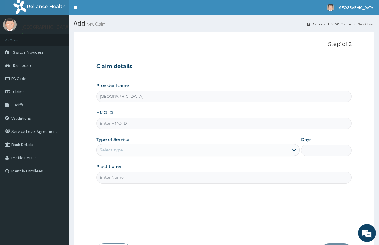
click at [118, 149] on div "Select type" at bounding box center [111, 150] width 23 height 6
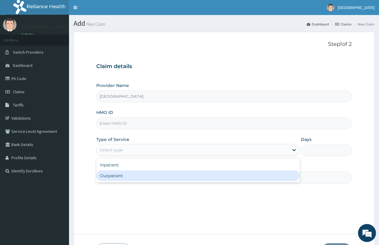
click at [114, 175] on div "Outpatient" at bounding box center [197, 175] width 203 height 11
type input "1"
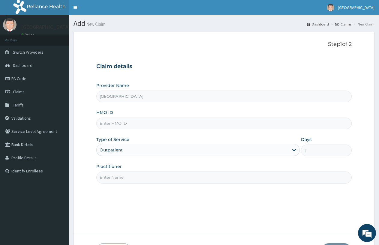
click at [109, 178] on input "Practitioner" at bounding box center [223, 178] width 255 height 12
click at [108, 122] on input "HMO ID" at bounding box center [223, 124] width 255 height 12
type input "PLE/10014/A"
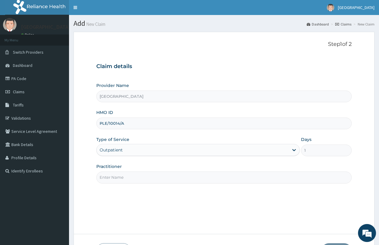
click at [123, 180] on input "Practitioner" at bounding box center [223, 178] width 255 height 12
type input "DOCTOR FAVOUR"
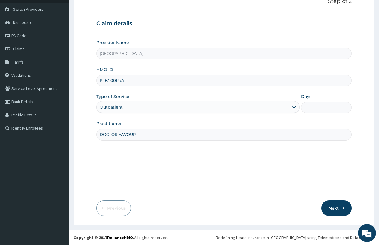
click at [338, 209] on button "Next" at bounding box center [336, 208] width 30 height 16
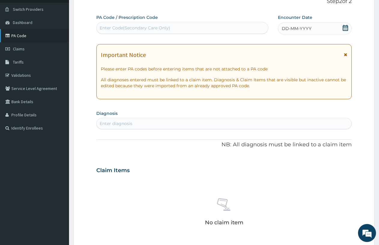
click at [26, 39] on link "PA Code" at bounding box center [34, 35] width 69 height 13
